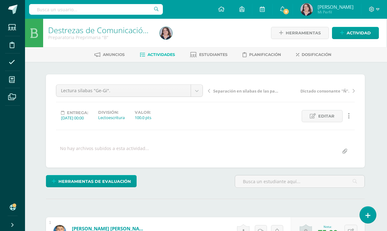
scroll to position [0, 1]
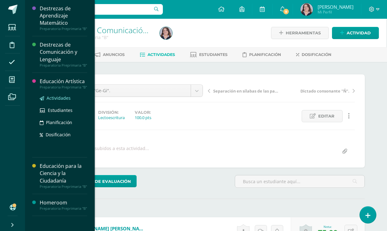
click at [47, 99] on span "Actividades" at bounding box center [59, 98] width 24 height 6
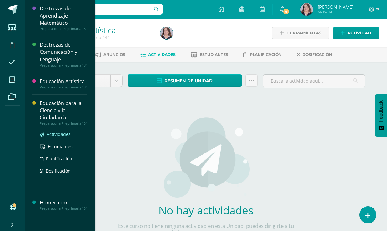
click at [66, 135] on span "Actividades" at bounding box center [59, 134] width 24 height 6
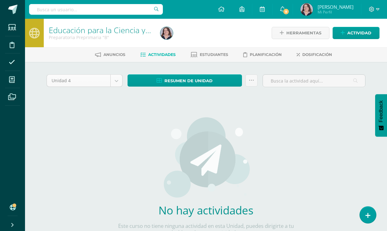
click at [122, 79] on body "Estudiantes Disciplina Asistencia Mis cursos Archivos Soporte Ayuda Reportar un…" at bounding box center [193, 134] width 387 height 269
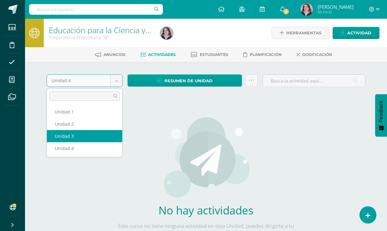
select select "Unidad 3"
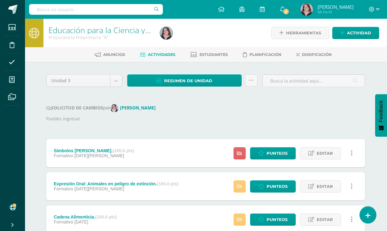
scroll to position [0, 0]
